Goal: Obtain resource: Download file/media

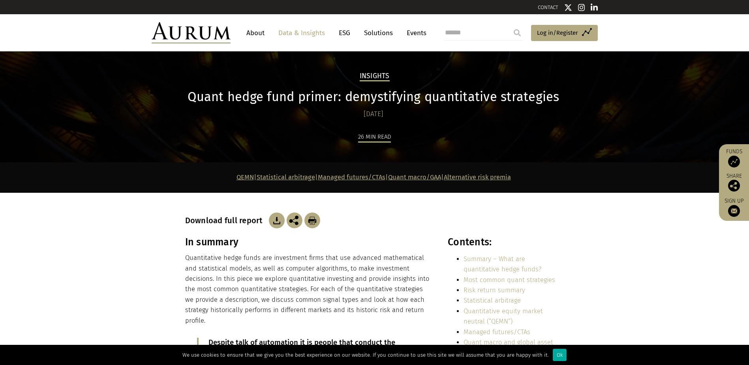
click at [276, 223] on img at bounding box center [277, 220] width 16 height 16
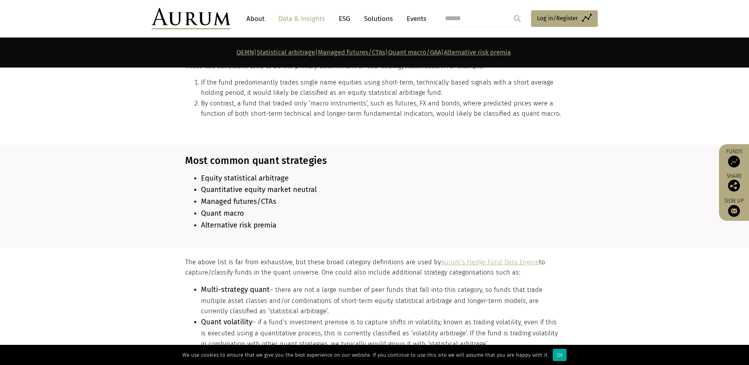
scroll to position [790, 0]
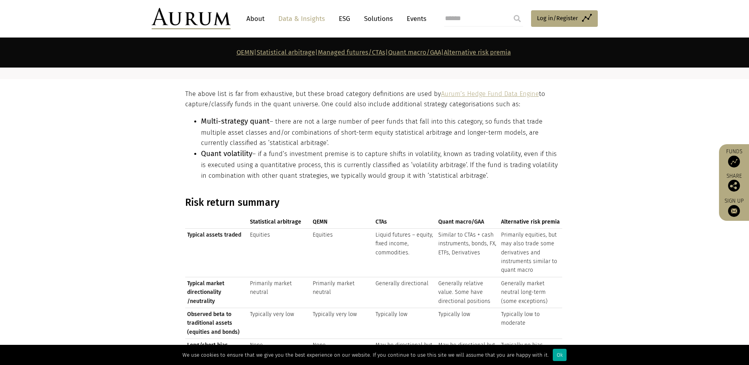
click at [580, 141] on section "The above list is far from exhaustive, but these broad category definitions are…" at bounding box center [374, 138] width 749 height 118
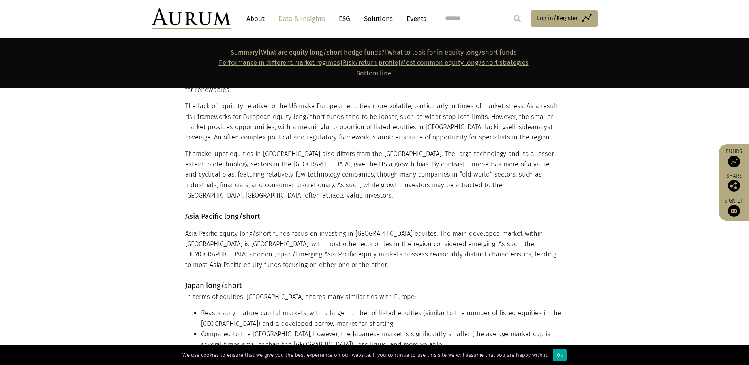
scroll to position [6160, 0]
